Goal: Learn about a topic

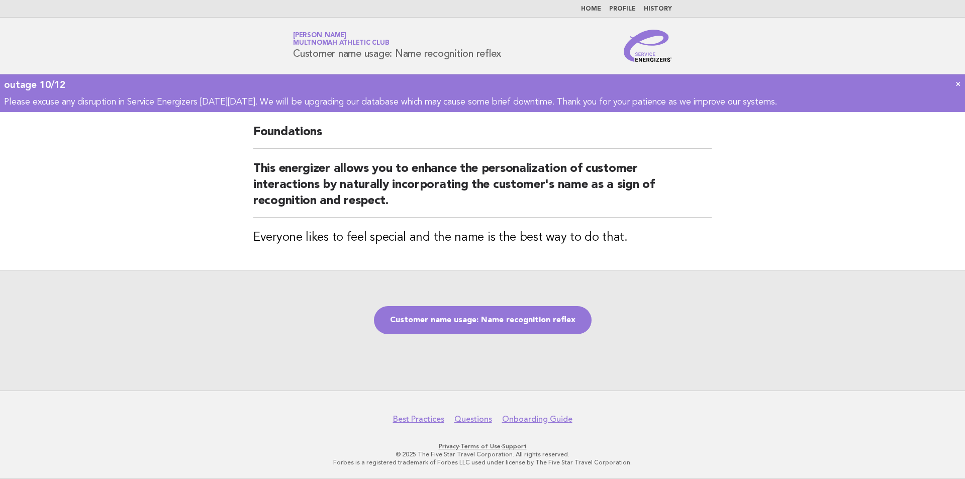
click at [479, 316] on link "Customer name usage: Name recognition reflex" at bounding box center [483, 320] width 218 height 28
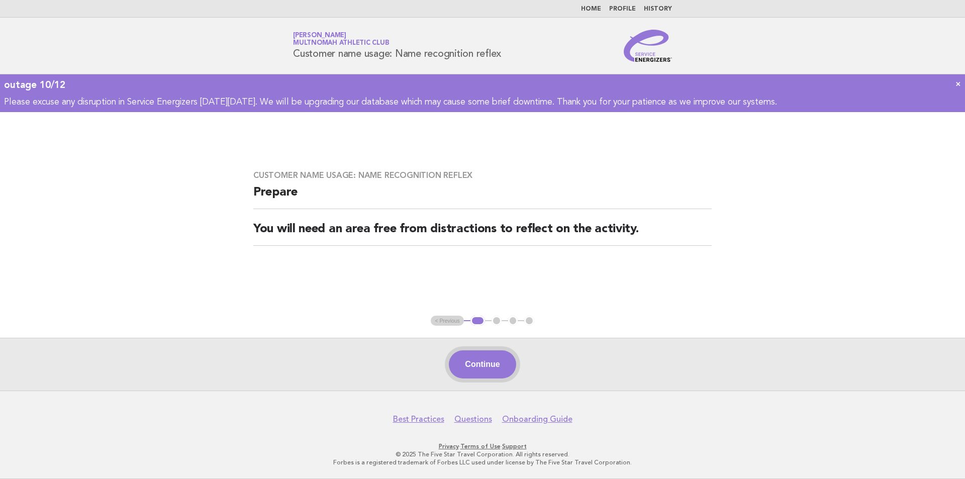
click at [477, 365] on button "Continue" at bounding box center [482, 364] width 67 height 28
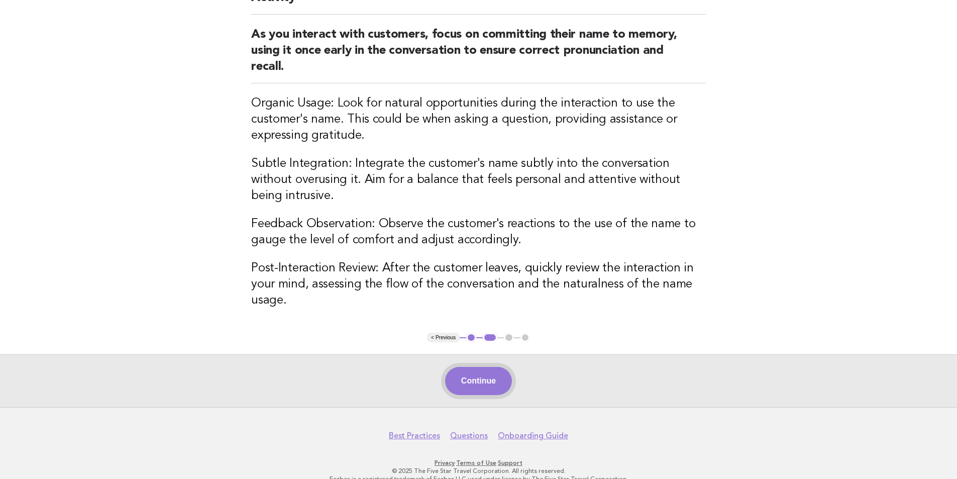
click at [482, 368] on button "Continue" at bounding box center [478, 381] width 67 height 28
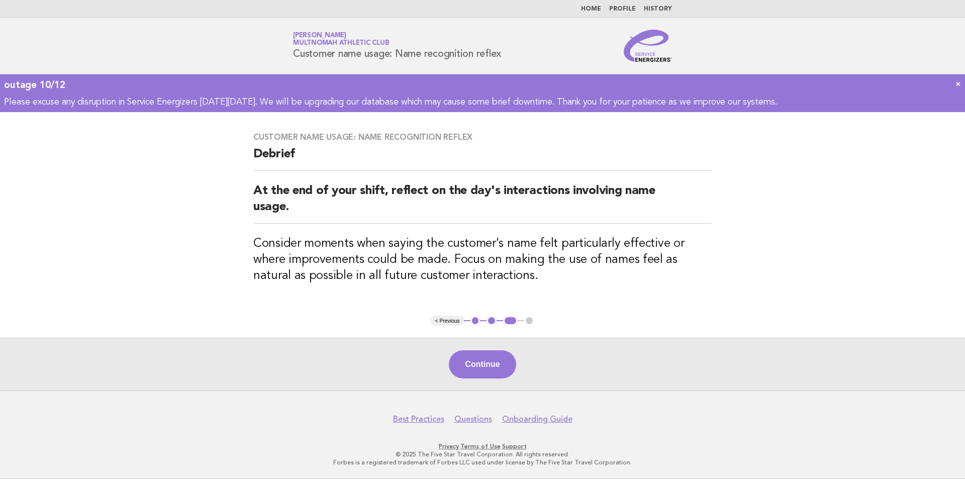
click at [489, 357] on button "Continue" at bounding box center [482, 364] width 67 height 28
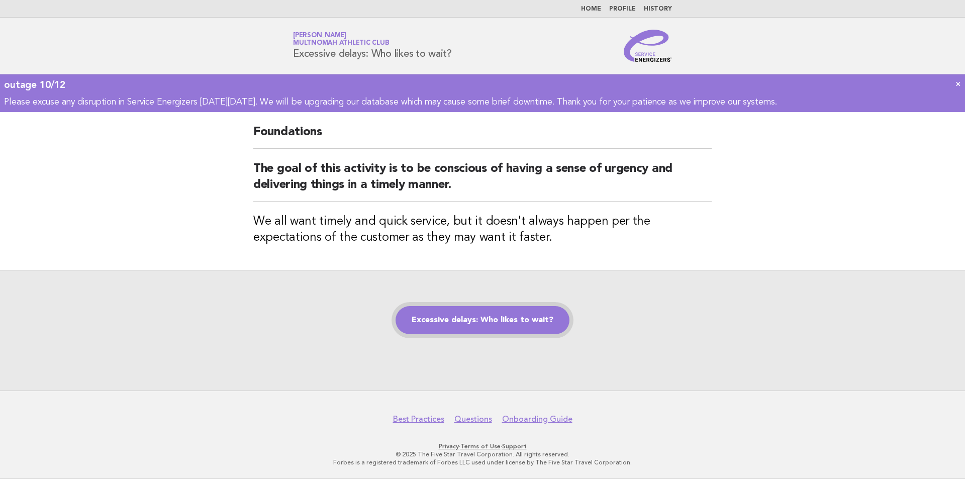
click at [493, 320] on link "Excessive delays: Who likes to wait?" at bounding box center [483, 320] width 174 height 28
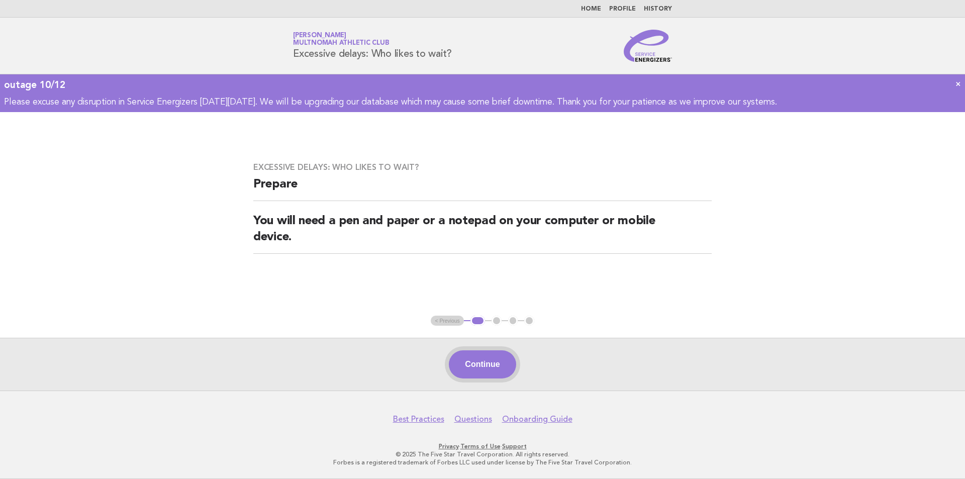
click at [477, 372] on button "Continue" at bounding box center [482, 364] width 67 height 28
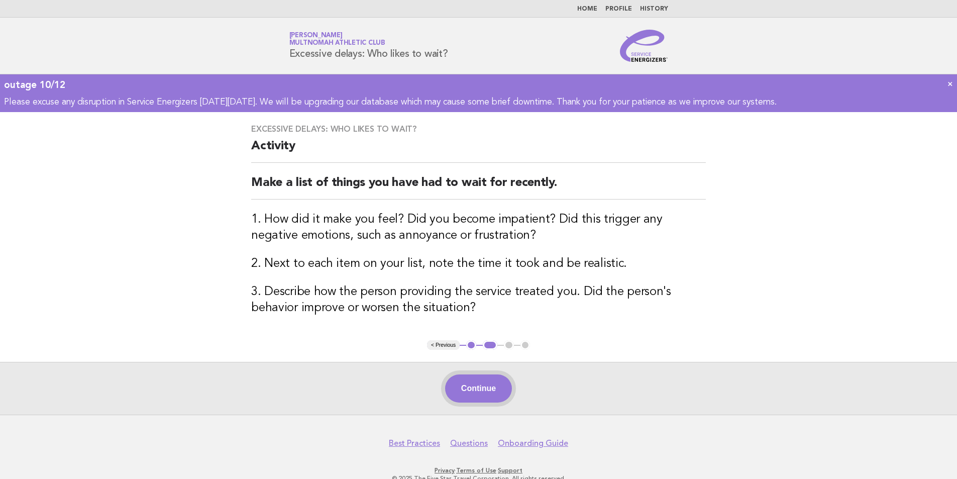
click at [472, 389] on button "Continue" at bounding box center [478, 388] width 67 height 28
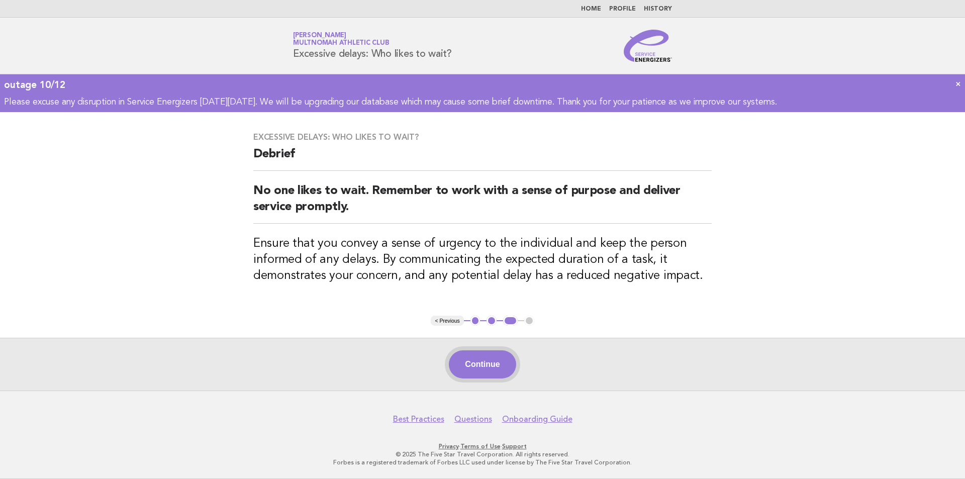
click at [486, 362] on button "Continue" at bounding box center [482, 364] width 67 height 28
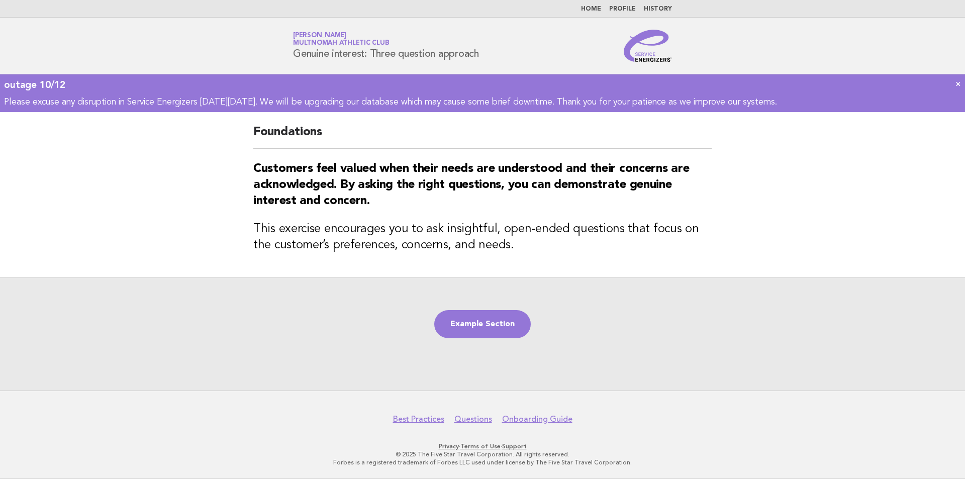
click at [494, 308] on div "Example Section" at bounding box center [482, 333] width 965 height 113
click at [520, 327] on link "Example Section" at bounding box center [482, 324] width 96 height 28
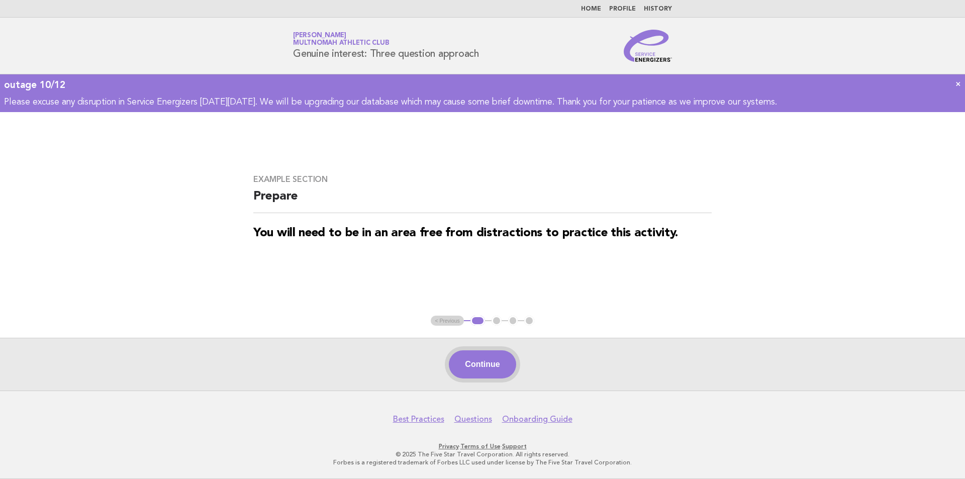
click at [480, 374] on button "Continue" at bounding box center [482, 364] width 67 height 28
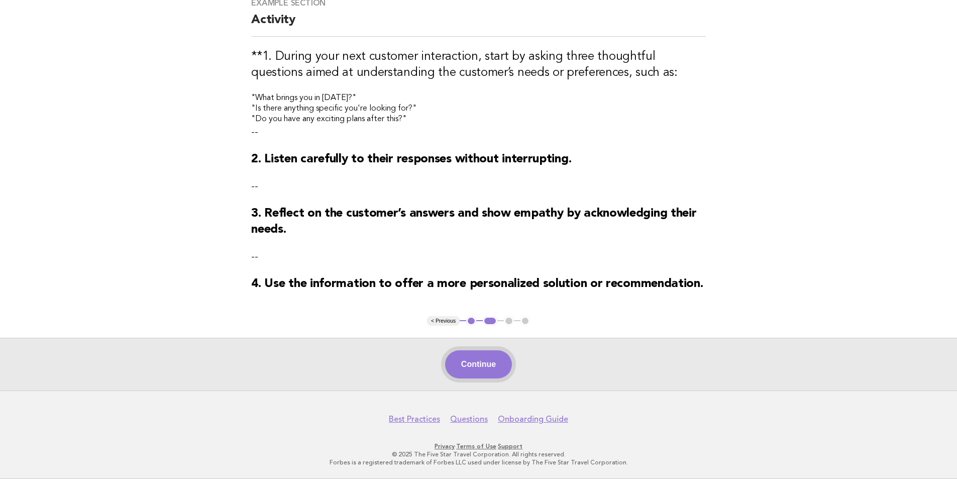
click at [479, 362] on button "Continue" at bounding box center [478, 364] width 67 height 28
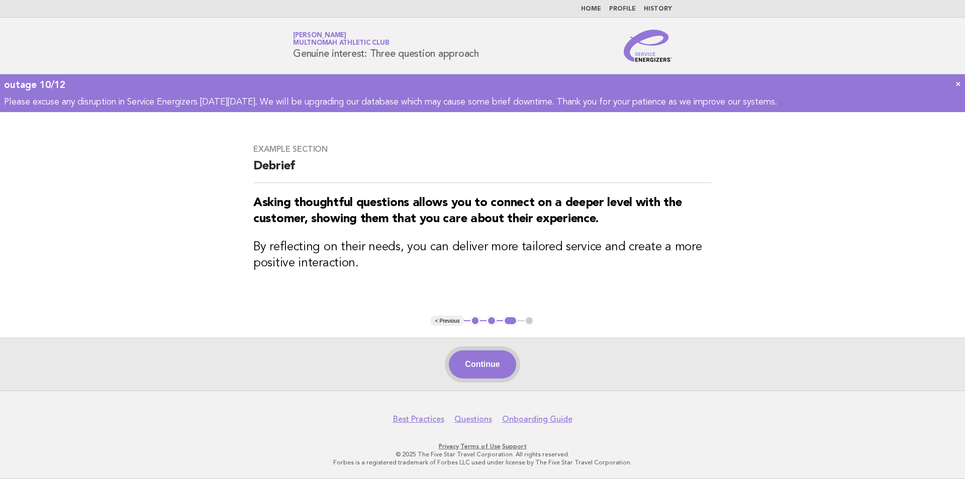
click at [492, 359] on button "Continue" at bounding box center [482, 364] width 67 height 28
